Goal: Task Accomplishment & Management: Manage account settings

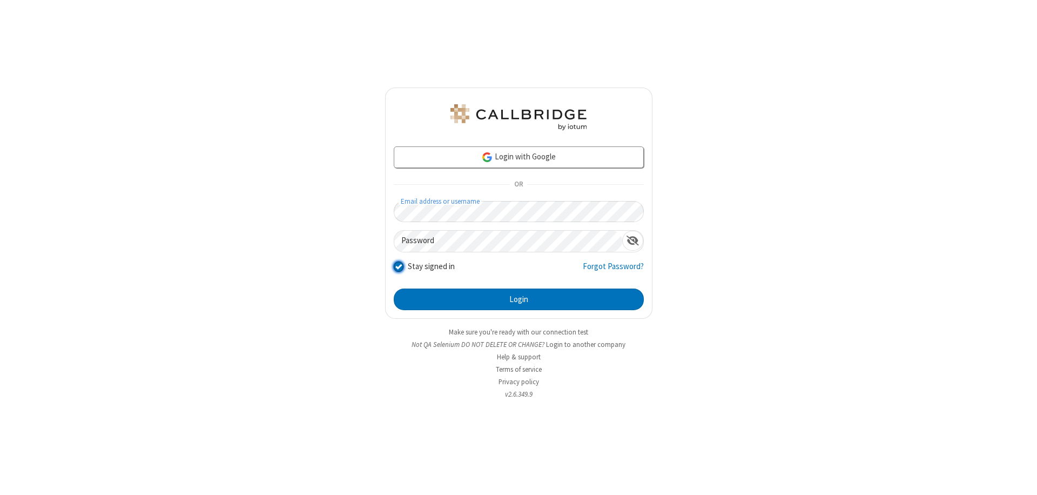
click at [398, 266] on input "Stay signed in" at bounding box center [399, 265] width 10 height 11
checkbox input "false"
click at [519, 299] on button "Login" at bounding box center [519, 299] width 250 height 22
click at [398, 266] on input "Stay signed in" at bounding box center [399, 265] width 10 height 11
checkbox input "false"
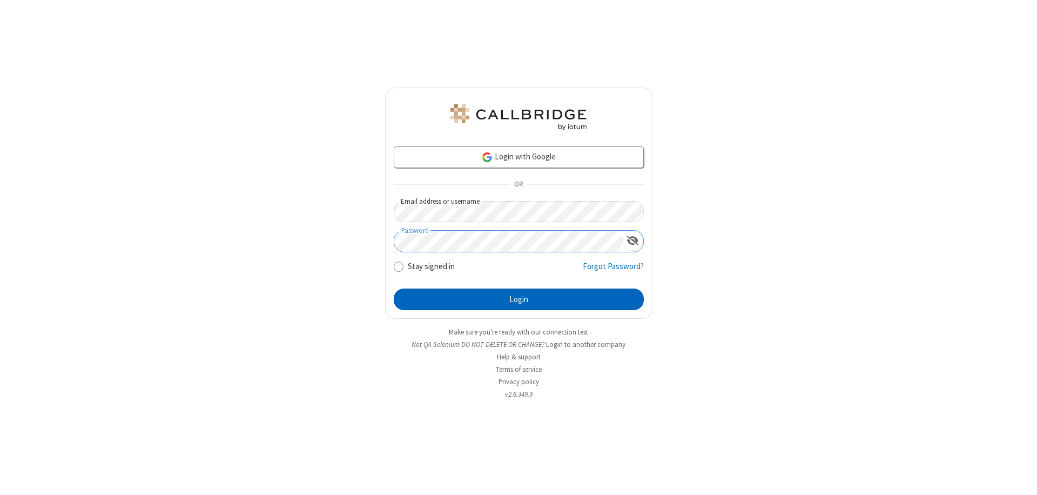
click at [519, 299] on button "Login" at bounding box center [519, 299] width 250 height 22
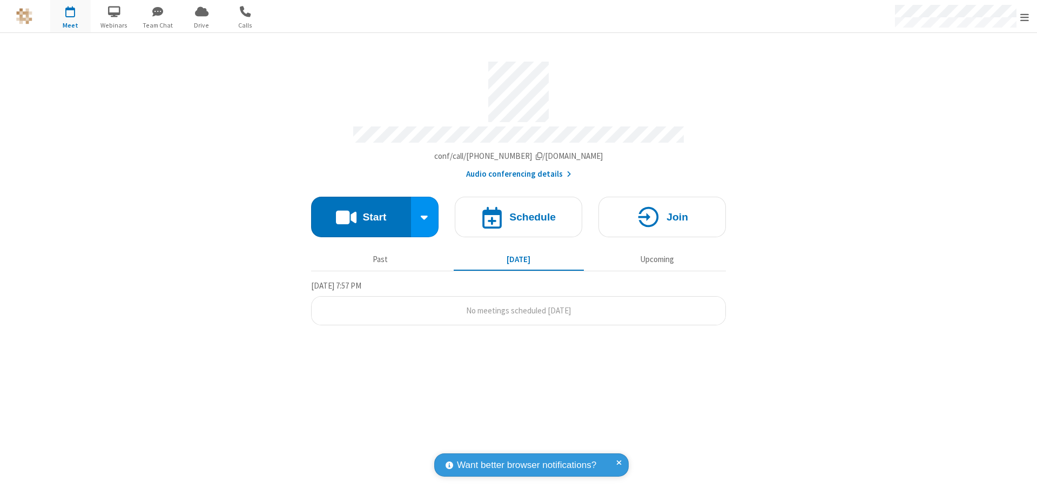
click at [1025, 16] on span "Open menu" at bounding box center [1024, 17] width 9 height 11
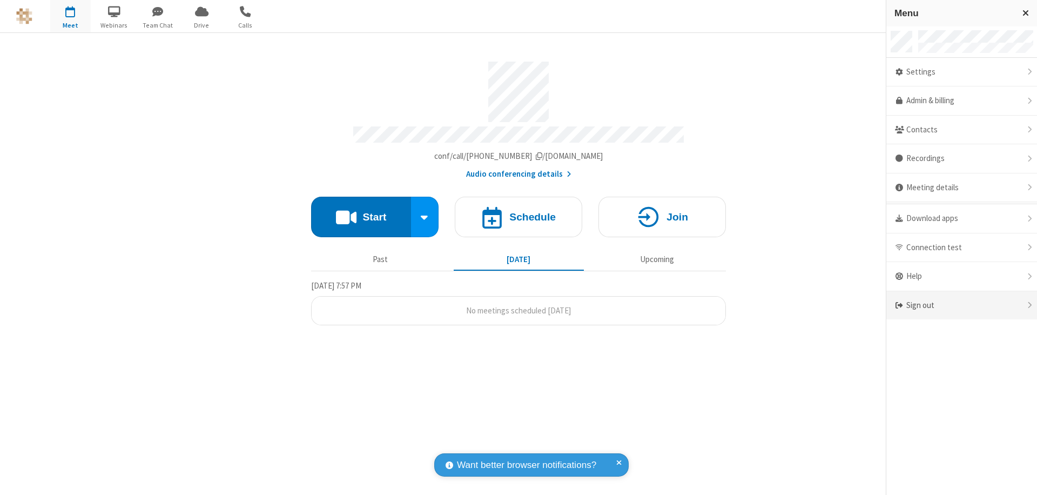
click at [962, 305] on div "Sign out" at bounding box center [961, 305] width 151 height 29
